Goal: Transaction & Acquisition: Book appointment/travel/reservation

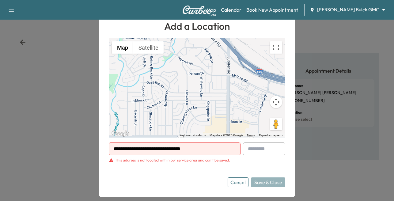
scroll to position [10, 0]
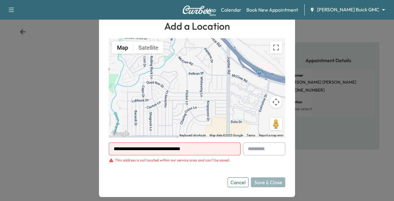
click at [237, 180] on button "Cancel" at bounding box center [238, 182] width 21 height 10
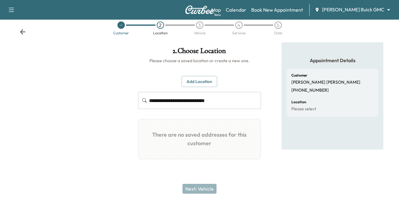
click at [362, 7] on body "**********" at bounding box center [199, 90] width 399 height 201
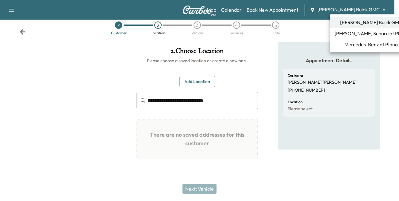
click at [348, 43] on span "Mercedes-Benz of Plano" at bounding box center [370, 44] width 53 height 7
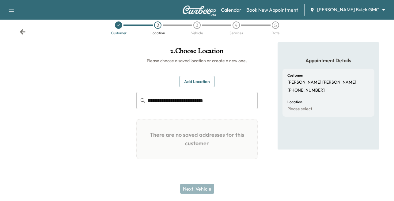
scroll to position [0, 0]
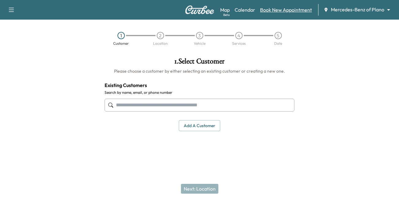
click at [275, 13] on link "Book New Appointment" at bounding box center [286, 9] width 52 height 7
click at [163, 103] on input "text" at bounding box center [199, 105] width 190 height 13
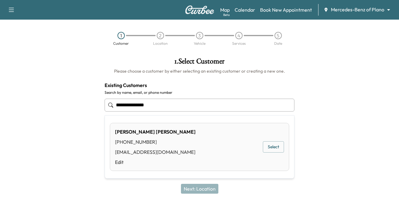
type input "**********"
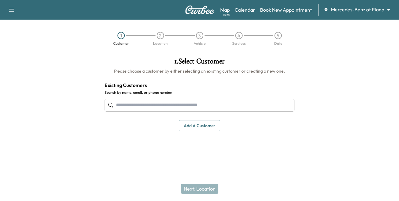
click at [172, 102] on input "text" at bounding box center [199, 105] width 190 height 13
type input "**********"
click at [301, 26] on div "1 Customer 2 Location 3 Vehicle 4 Services 5 Date" at bounding box center [199, 39] width 399 height 28
click at [281, 9] on link "Book New Appointment" at bounding box center [286, 9] width 52 height 7
click at [126, 106] on input "text" at bounding box center [199, 105] width 190 height 13
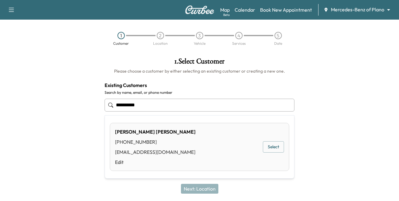
type input "**********"
click at [196, 188] on div "Next: Location" at bounding box center [199, 188] width 399 height 25
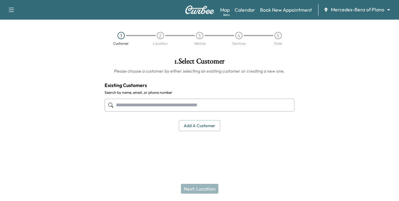
click at [153, 104] on input "text" at bounding box center [199, 105] width 190 height 13
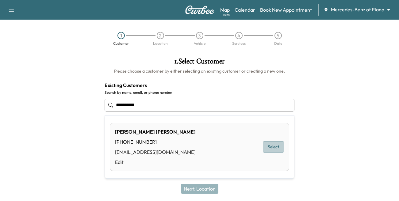
click at [274, 146] on button "Select" at bounding box center [273, 146] width 21 height 11
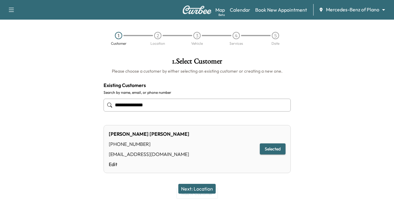
type input "**********"
click at [195, 186] on button "Next: Location" at bounding box center [196, 189] width 37 height 10
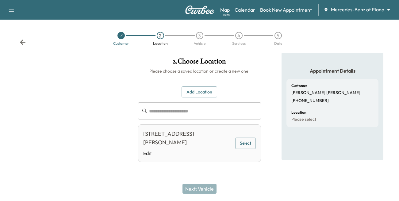
click at [177, 139] on div "[STREET_ADDRESS][PERSON_NAME]" at bounding box center [187, 138] width 89 height 17
click at [245, 143] on button "Select" at bounding box center [245, 143] width 21 height 11
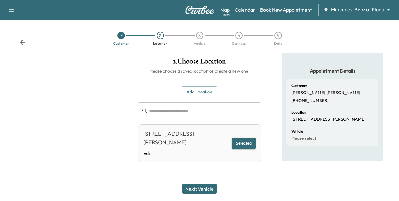
click at [208, 188] on button "Next: Vehicle" at bounding box center [199, 189] width 34 height 10
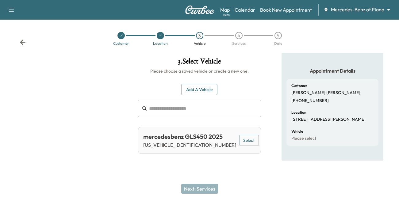
drag, startPoint x: 246, startPoint y: 138, endPoint x: 236, endPoint y: 149, distance: 14.5
click at [246, 139] on button "Select" at bounding box center [249, 140] width 20 height 11
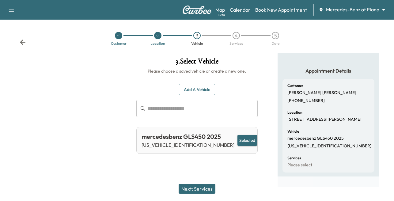
click at [202, 188] on button "Next: Services" at bounding box center [197, 189] width 37 height 10
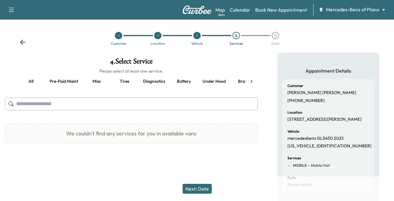
click at [56, 104] on input "text" at bounding box center [131, 103] width 253 height 13
type input "***"
click at [31, 81] on button "all" at bounding box center [31, 81] width 28 height 15
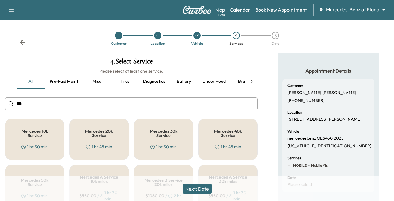
click at [32, 135] on h5 "Mercedes 10k Service" at bounding box center [34, 133] width 39 height 9
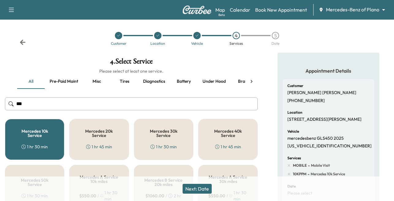
click at [197, 183] on div "Next: Date" at bounding box center [197, 188] width 394 height 25
click at [198, 188] on button "Next: Date" at bounding box center [197, 189] width 29 height 10
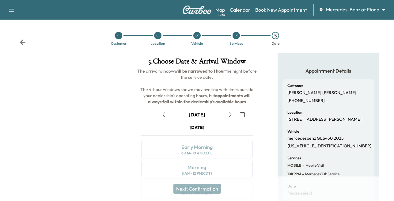
click at [231, 113] on icon "button" at bounding box center [230, 114] width 5 height 5
click at [228, 115] on icon "button" at bounding box center [230, 114] width 5 height 5
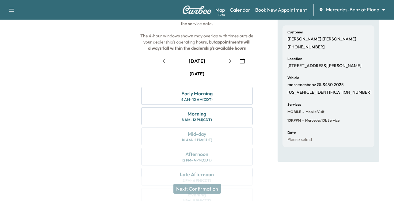
scroll to position [61, 0]
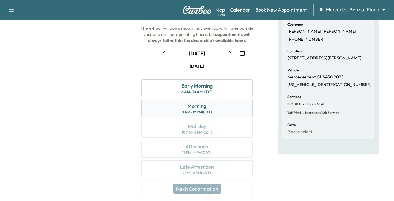
click at [193, 107] on div "Morning" at bounding box center [196, 105] width 19 height 7
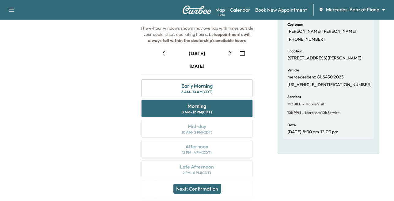
click at [231, 53] on icon "button" at bounding box center [230, 53] width 3 height 5
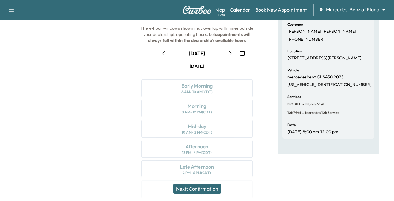
click at [232, 53] on button "button" at bounding box center [230, 53] width 10 height 10
click at [229, 53] on icon "button" at bounding box center [230, 53] width 5 height 5
click at [200, 107] on div "Morning" at bounding box center [196, 105] width 19 height 7
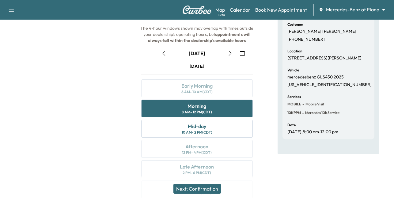
click at [195, 189] on button "Next: Confirmation" at bounding box center [196, 189] width 47 height 10
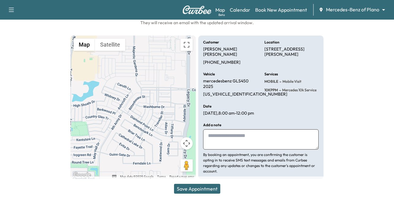
click at [247, 147] on textarea at bounding box center [260, 139] width 115 height 20
click at [195, 186] on button "Save Appointment" at bounding box center [197, 189] width 46 height 10
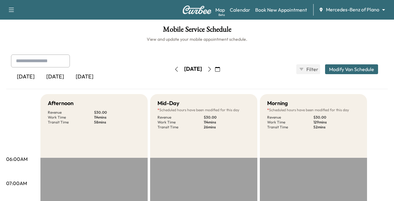
click at [354, 7] on body "Support Log Out Map Beta Calendar Book New Appointment Mercedes-Benz of Plano *…" at bounding box center [197, 100] width 394 height 201
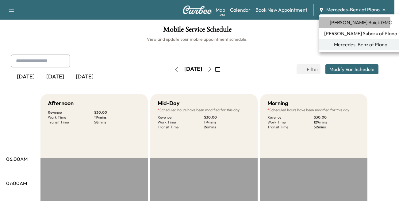
click at [347, 21] on span "[PERSON_NAME] Buick GMC" at bounding box center [360, 22] width 62 height 7
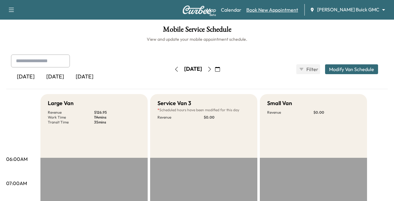
click at [296, 9] on link "Book New Appointment" at bounding box center [272, 9] width 52 height 7
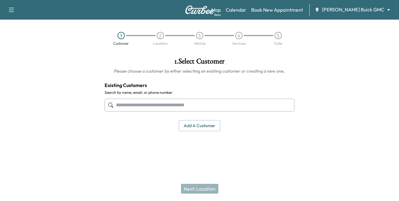
click at [138, 105] on input "text" at bounding box center [199, 105] width 190 height 13
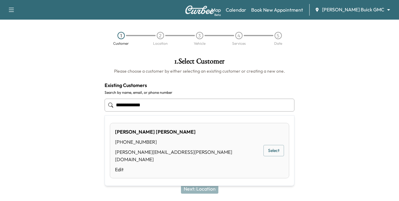
click at [270, 148] on button "Select" at bounding box center [273, 150] width 21 height 11
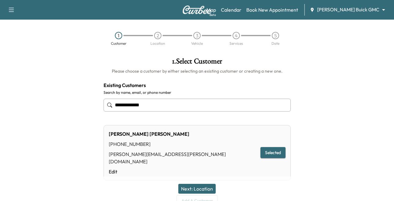
type input "**********"
click at [195, 187] on button "Next: Location" at bounding box center [196, 189] width 37 height 10
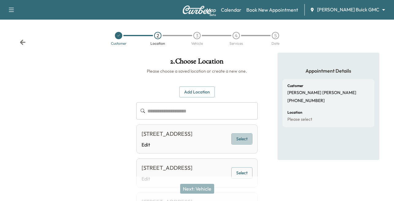
click at [241, 141] on button "Select" at bounding box center [241, 138] width 21 height 11
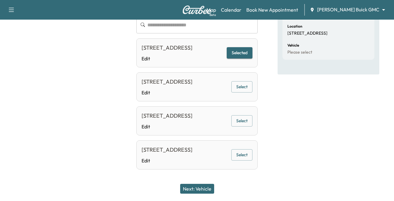
scroll to position [31, 0]
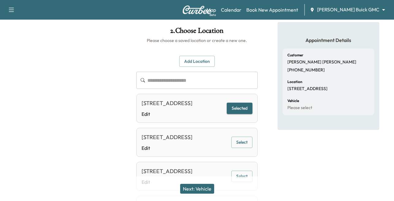
drag, startPoint x: 201, startPoint y: 187, endPoint x: 198, endPoint y: 183, distance: 4.0
click at [201, 187] on button "Next: Vehicle" at bounding box center [197, 189] width 34 height 10
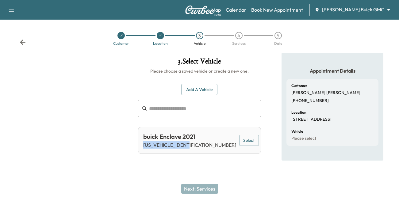
drag, startPoint x: 195, startPoint y: 145, endPoint x: 142, endPoint y: 145, distance: 52.4
click at [142, 145] on div "buick Enclave 2021 [US_VEHICLE_IDENTIFICATION_NUMBER] Select" at bounding box center [199, 140] width 123 height 27
copy p "[US_VEHICLE_IDENTIFICATION_NUMBER]"
click at [241, 140] on button "Select" at bounding box center [249, 140] width 20 height 11
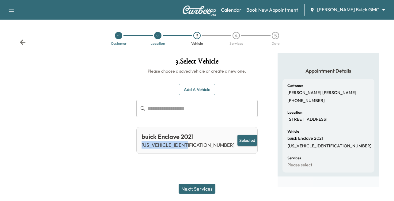
click at [202, 185] on button "Next: Services" at bounding box center [197, 189] width 37 height 10
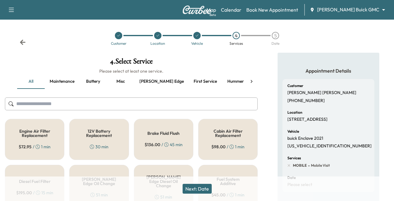
scroll to position [31, 0]
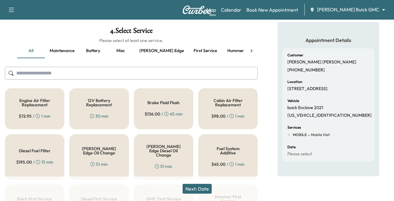
click at [54, 50] on button "Maintenance" at bounding box center [62, 50] width 35 height 15
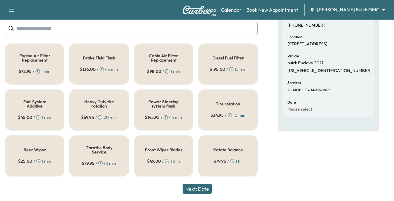
scroll to position [0, 0]
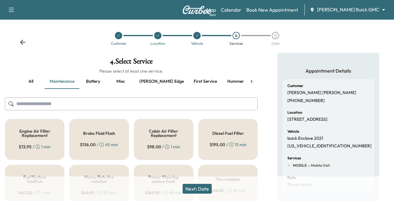
click at [249, 81] on button "Service" at bounding box center [263, 81] width 28 height 15
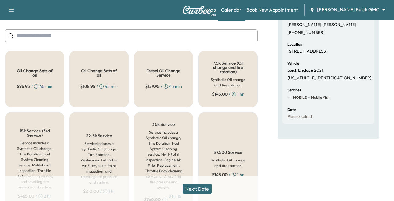
scroll to position [92, 0]
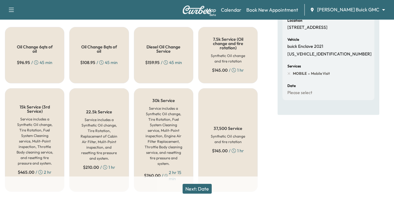
click at [215, 152] on span "$ 145.00" at bounding box center [220, 151] width 16 height 6
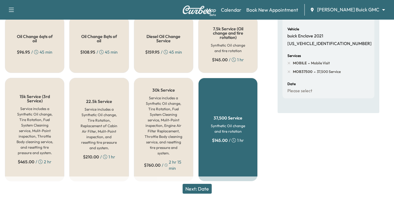
scroll to position [107, 0]
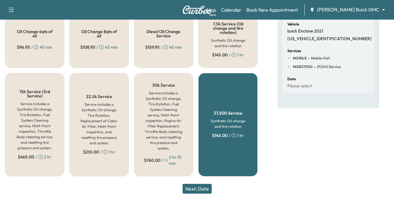
click at [198, 186] on button "Next: Date" at bounding box center [197, 189] width 29 height 10
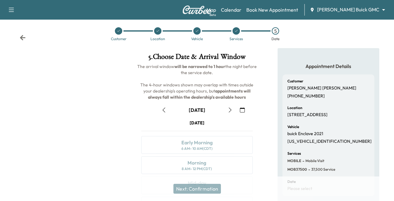
scroll to position [0, 0]
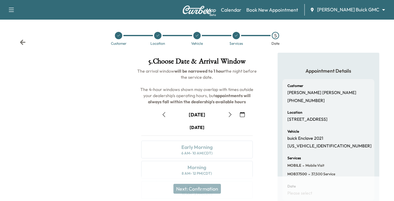
click at [231, 114] on icon "button" at bounding box center [230, 114] width 3 height 5
click at [231, 115] on icon "button" at bounding box center [230, 114] width 5 height 5
click at [231, 114] on icon "button" at bounding box center [230, 114] width 3 height 5
click at [229, 115] on icon "button" at bounding box center [230, 114] width 5 height 5
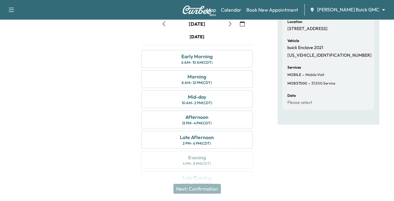
scroll to position [92, 0]
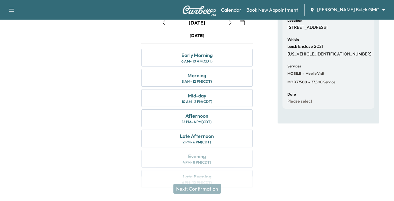
click at [229, 23] on icon "button" at bounding box center [230, 22] width 5 height 5
click at [229, 24] on icon "button" at bounding box center [230, 22] width 5 height 5
click at [243, 24] on icon "button" at bounding box center [242, 22] width 5 height 5
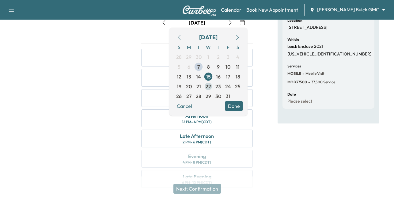
click at [209, 86] on span "22" at bounding box center [209, 86] width 6 height 7
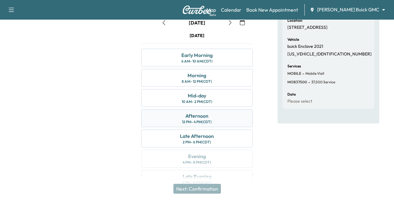
click at [198, 117] on div "Afternoon" at bounding box center [196, 115] width 23 height 7
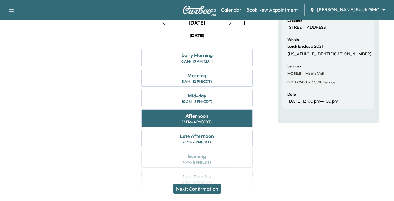
click at [197, 189] on button "Next: Confirmation" at bounding box center [196, 189] width 47 height 10
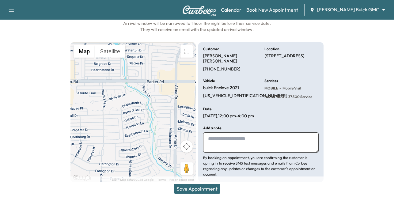
click at [196, 188] on button "Save Appointment" at bounding box center [197, 189] width 46 height 10
